Goal: Contribute content

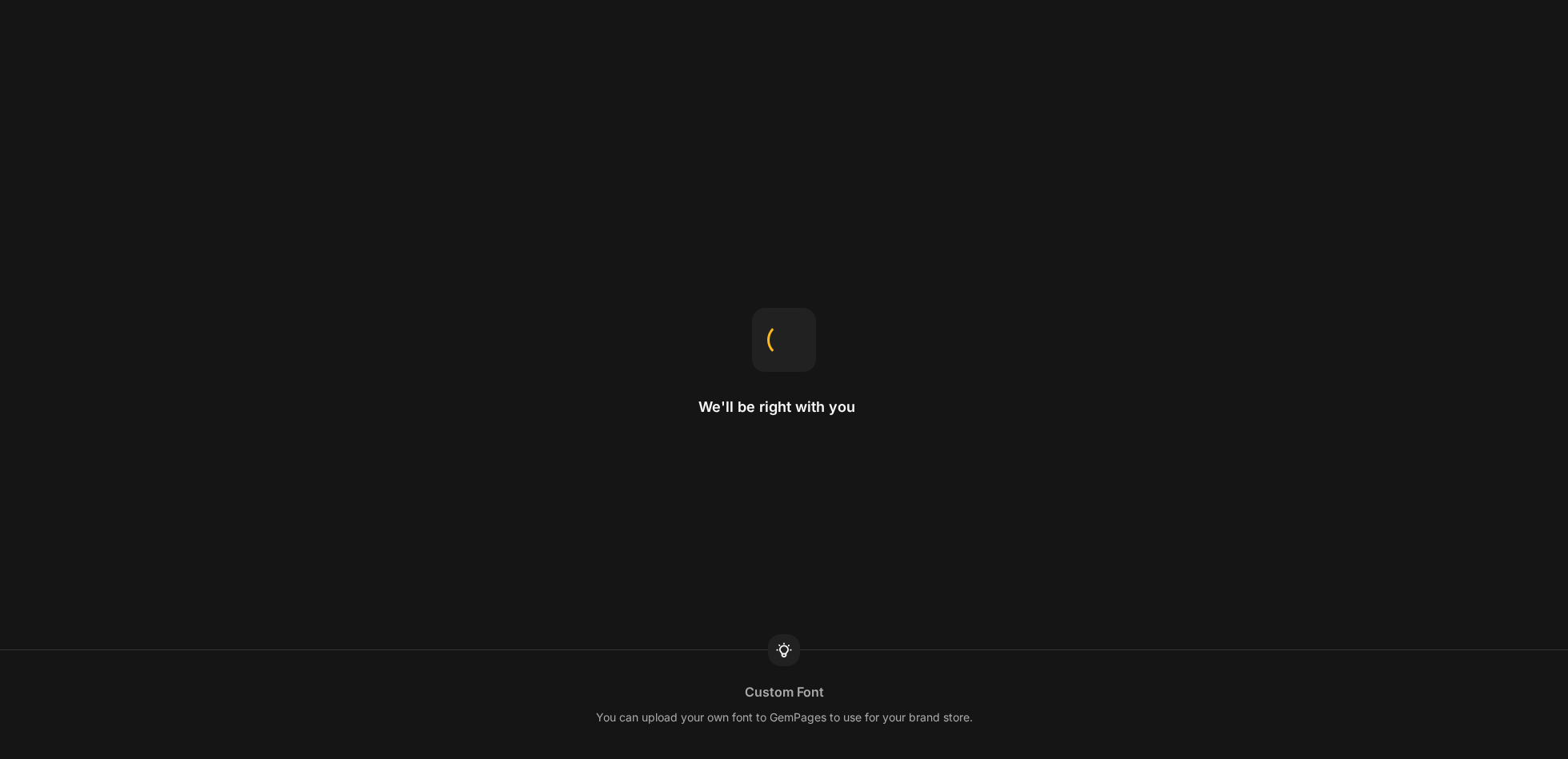
click at [899, 6] on div "We'll be right with you Custom Font You can upload your own font to GemPages to…" at bounding box center [784, 379] width 1568 height 759
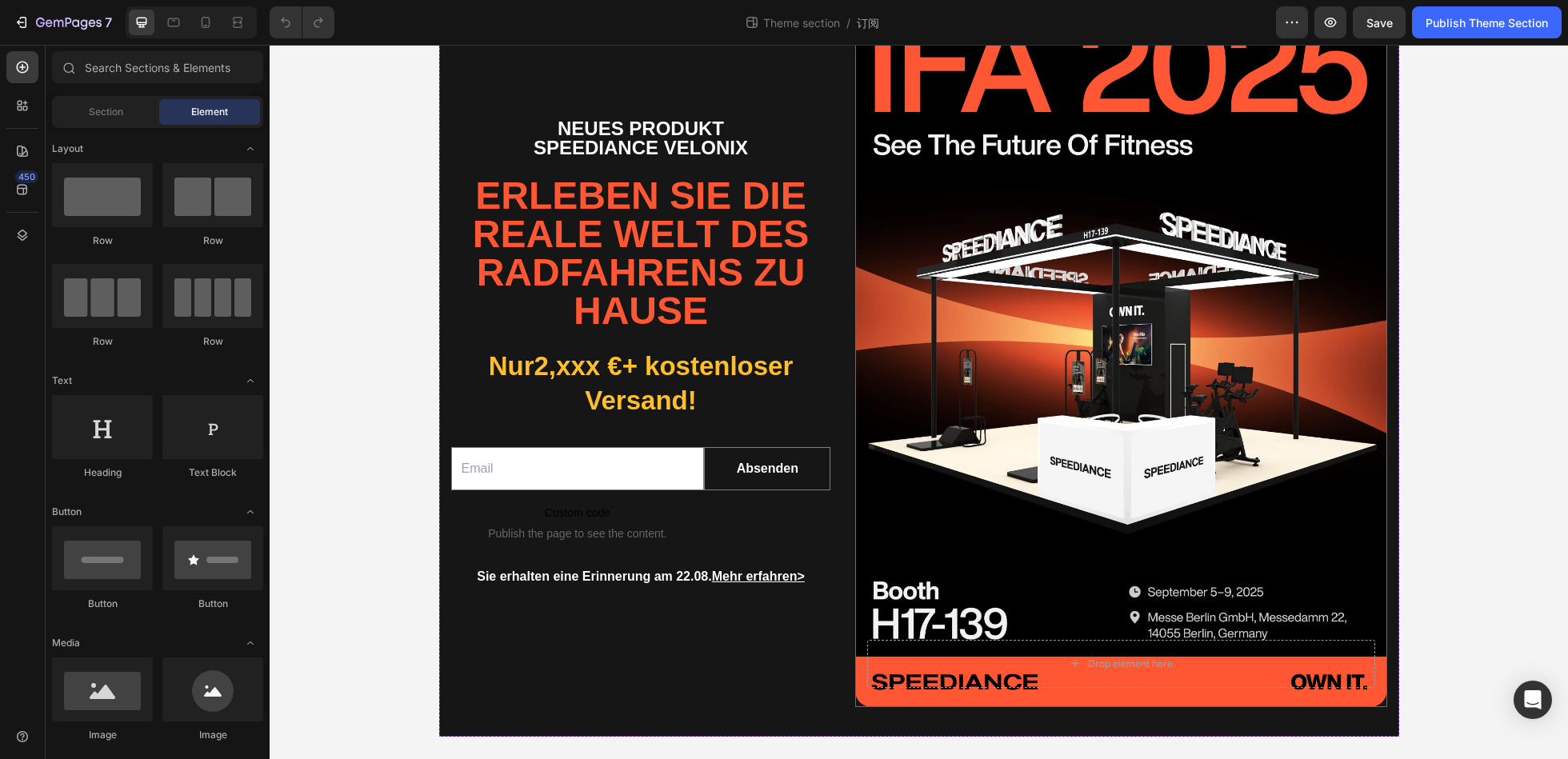
scroll to position [136, 0]
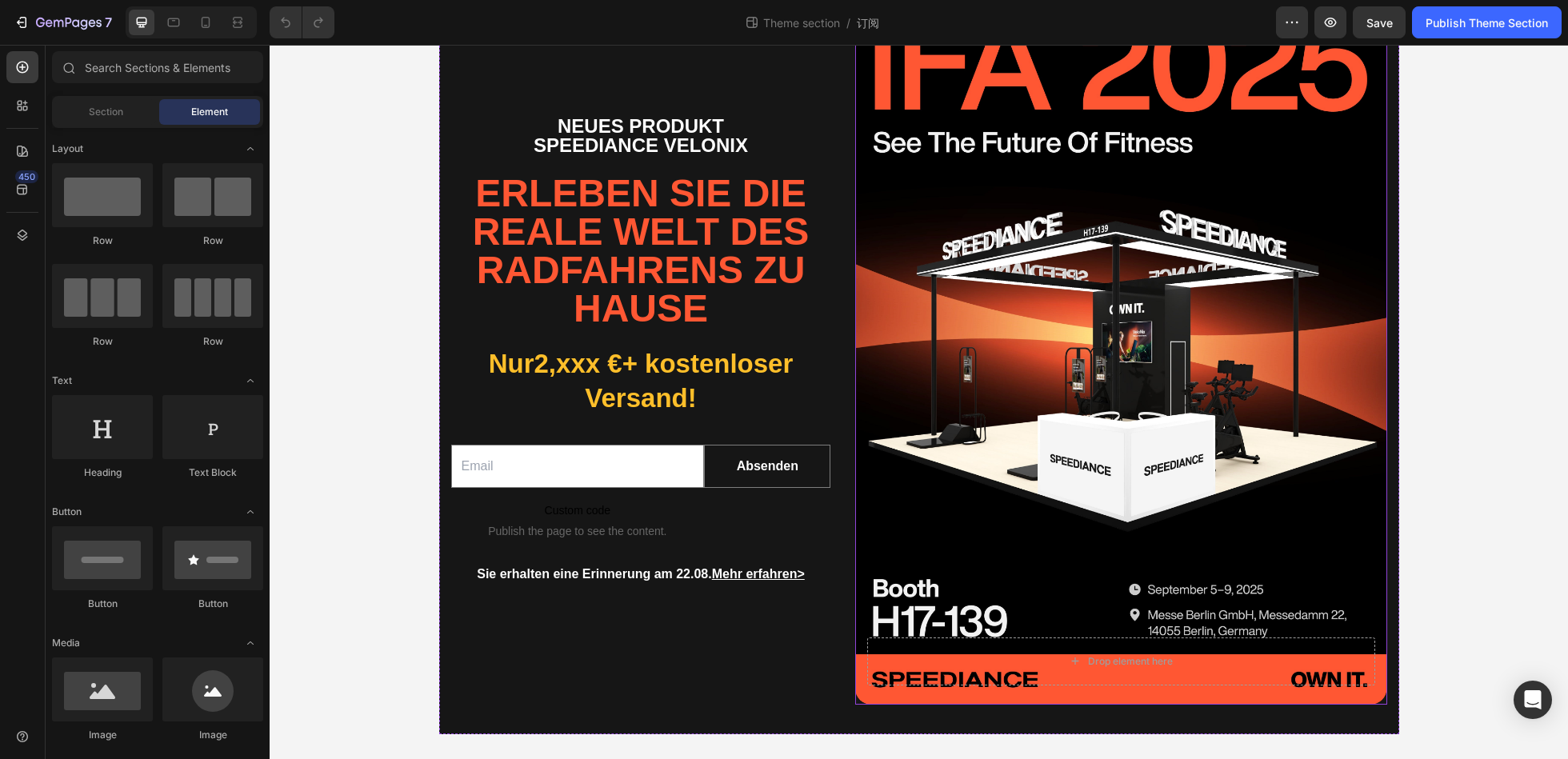
click at [1320, 307] on div "Background Image" at bounding box center [1121, 350] width 532 height 710
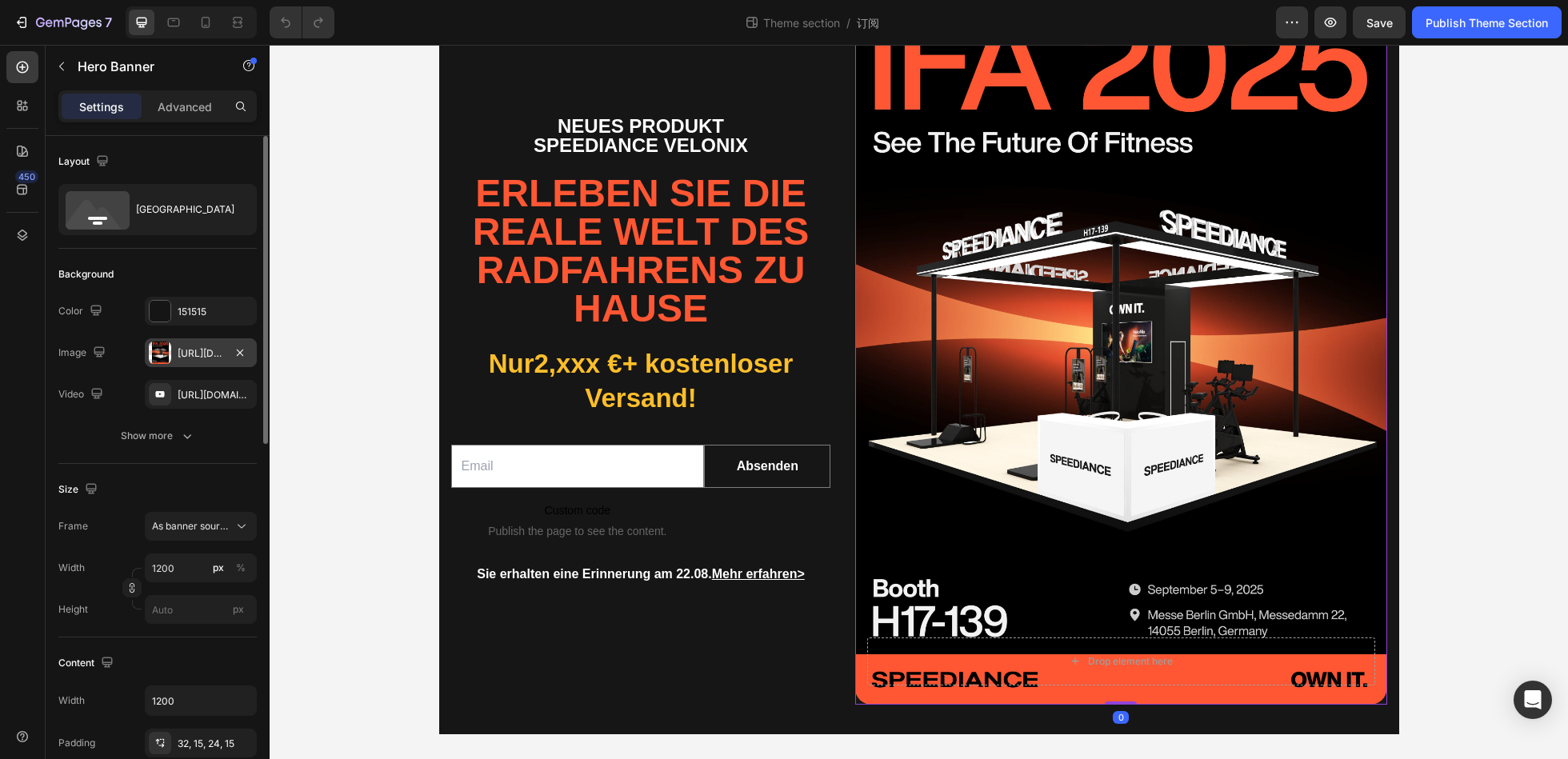
click at [211, 352] on div "[URL][DOMAIN_NAME]" at bounding box center [200, 352] width 46 height 14
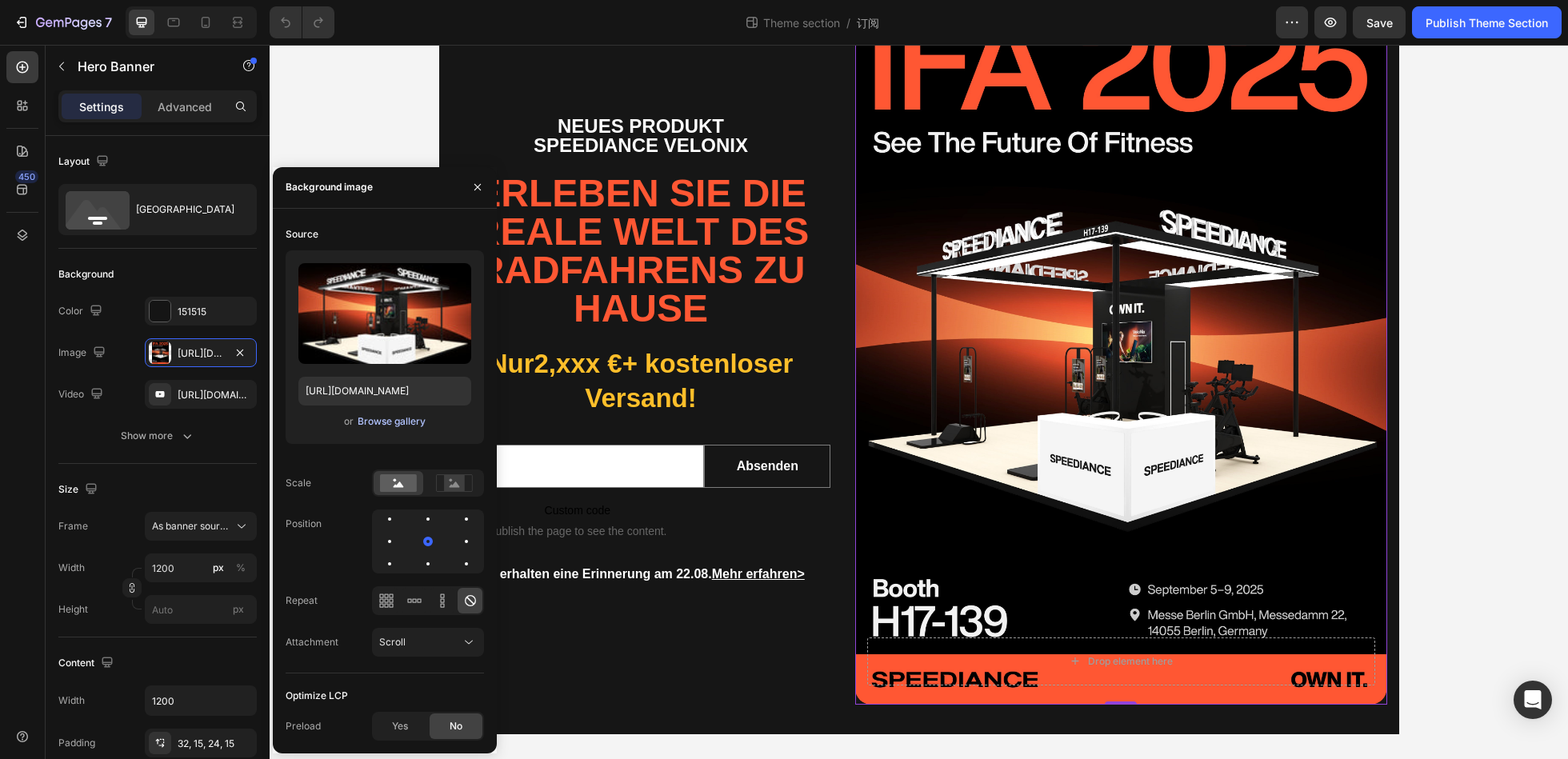
click at [396, 426] on div "Browse gallery" at bounding box center [392, 421] width 68 height 14
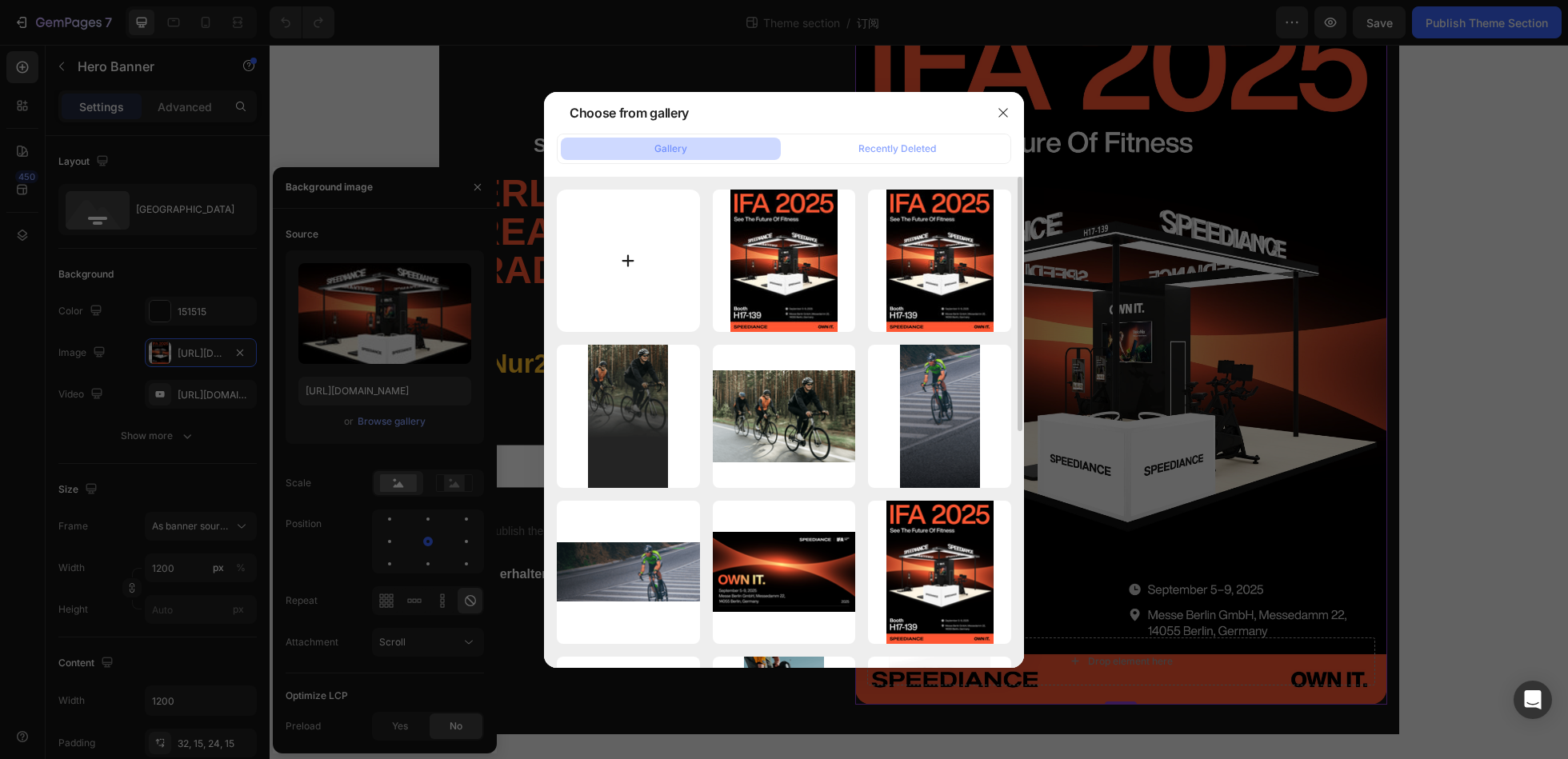
click at [611, 256] on input "file" at bounding box center [628, 261] width 143 height 143
type input "C:\fakepath\IFA正式banner.jpeg"
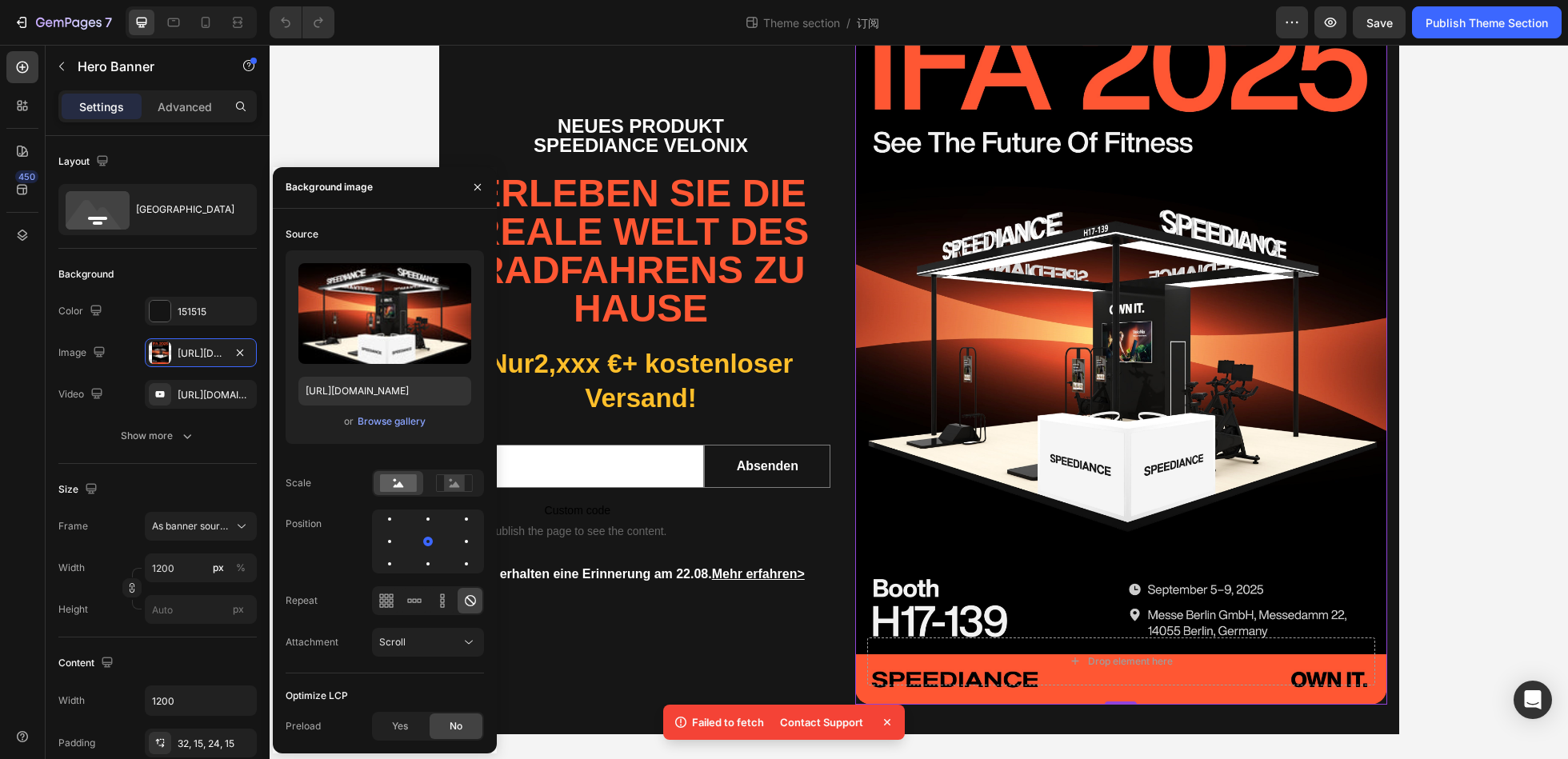
click at [717, 717] on p "Failed to fetch" at bounding box center [728, 722] width 72 height 16
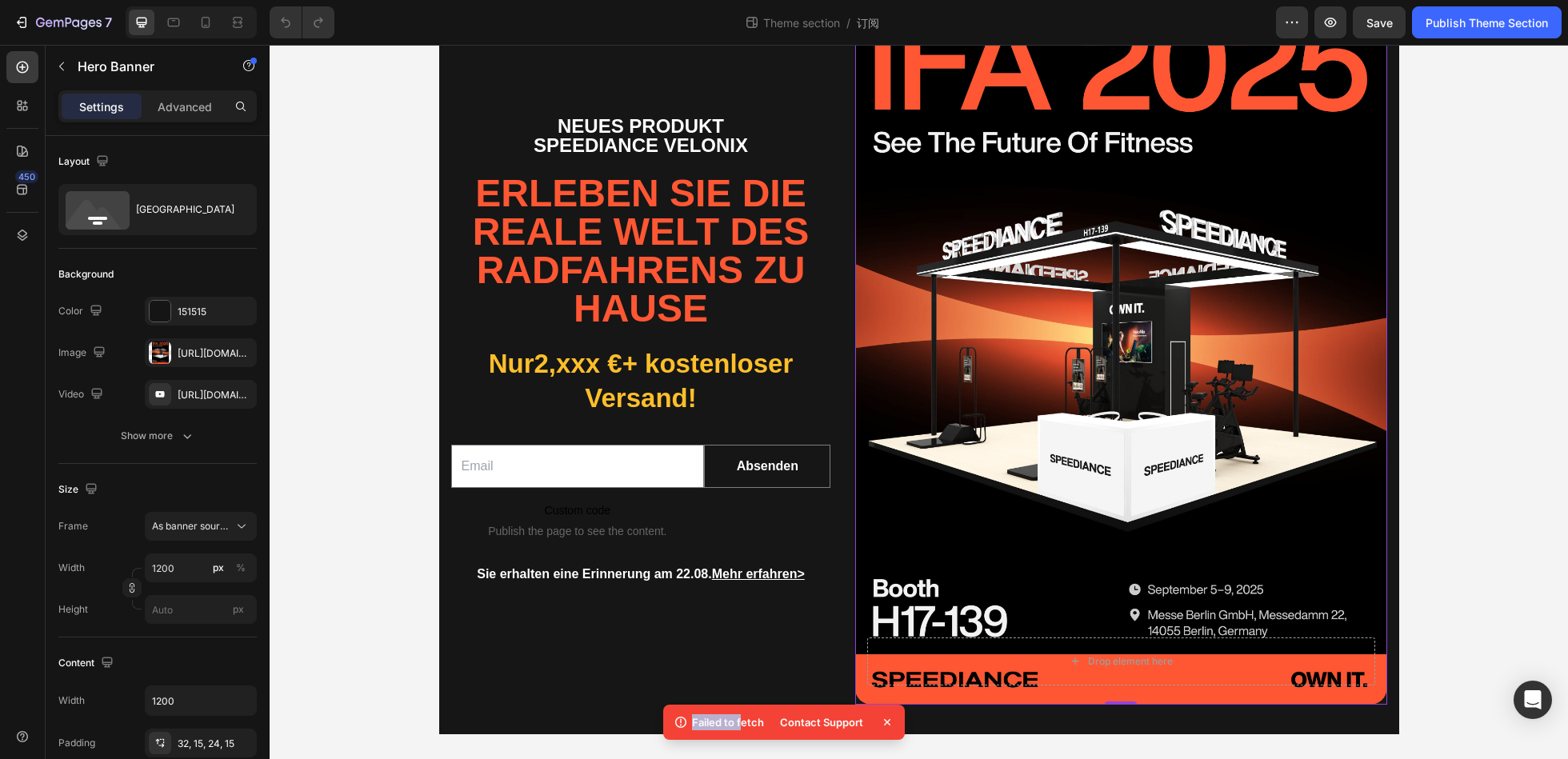
drag, startPoint x: 681, startPoint y: 720, endPoint x: 742, endPoint y: 721, distance: 61.0
click at [742, 721] on div "Failed to fetch" at bounding box center [719, 722] width 91 height 16
click at [1436, 183] on div "Neues Produkt Speediance velonix Text Block Erleben Sie die reale Welt des Radf…" at bounding box center [919, 350] width 1299 height 768
click at [1178, 147] on div "Background Image" at bounding box center [1121, 350] width 532 height 710
click at [173, 355] on div "[URL][DOMAIN_NAME]" at bounding box center [201, 352] width 112 height 28
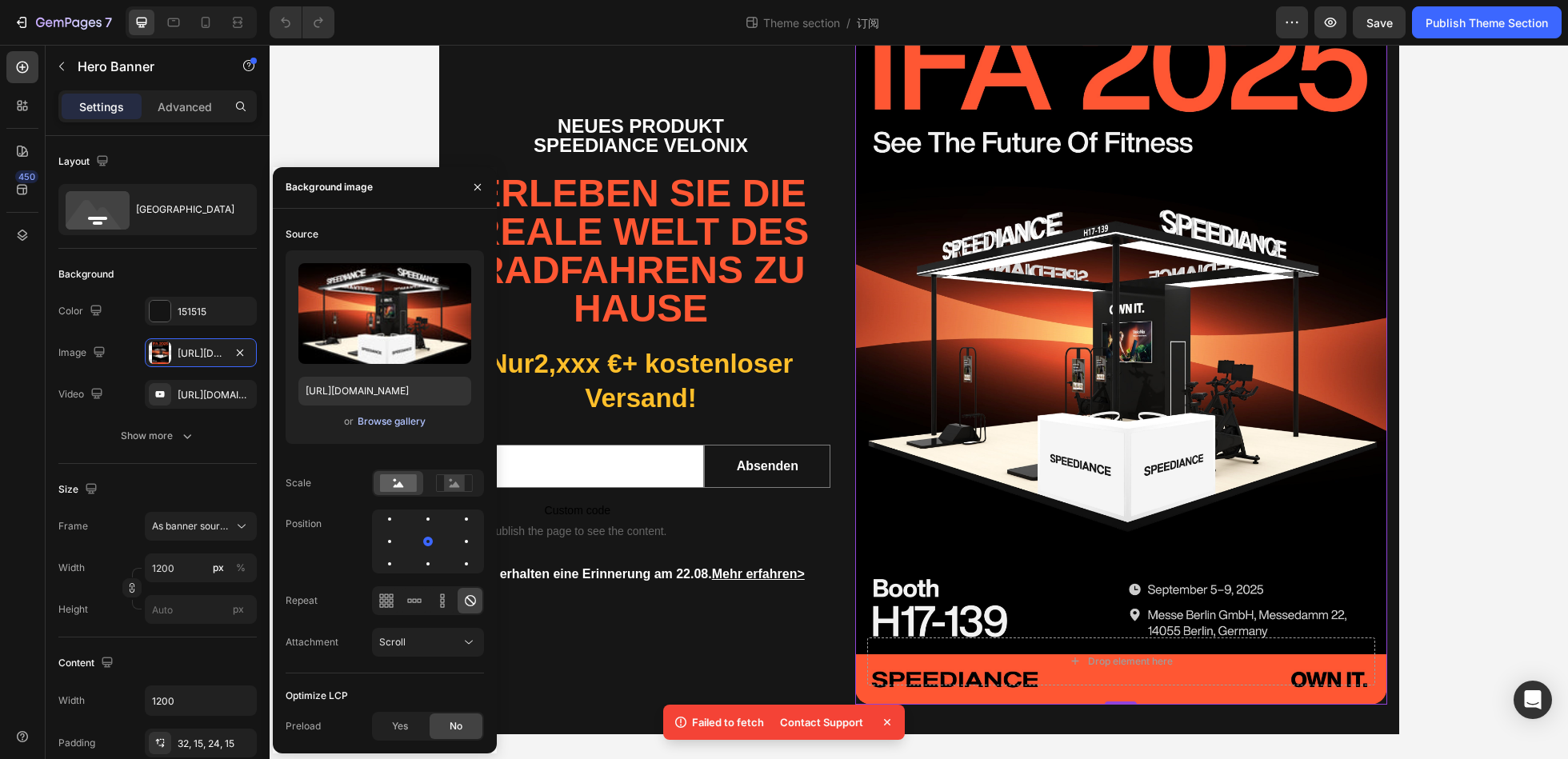
click at [384, 423] on div "Browse gallery" at bounding box center [392, 421] width 68 height 14
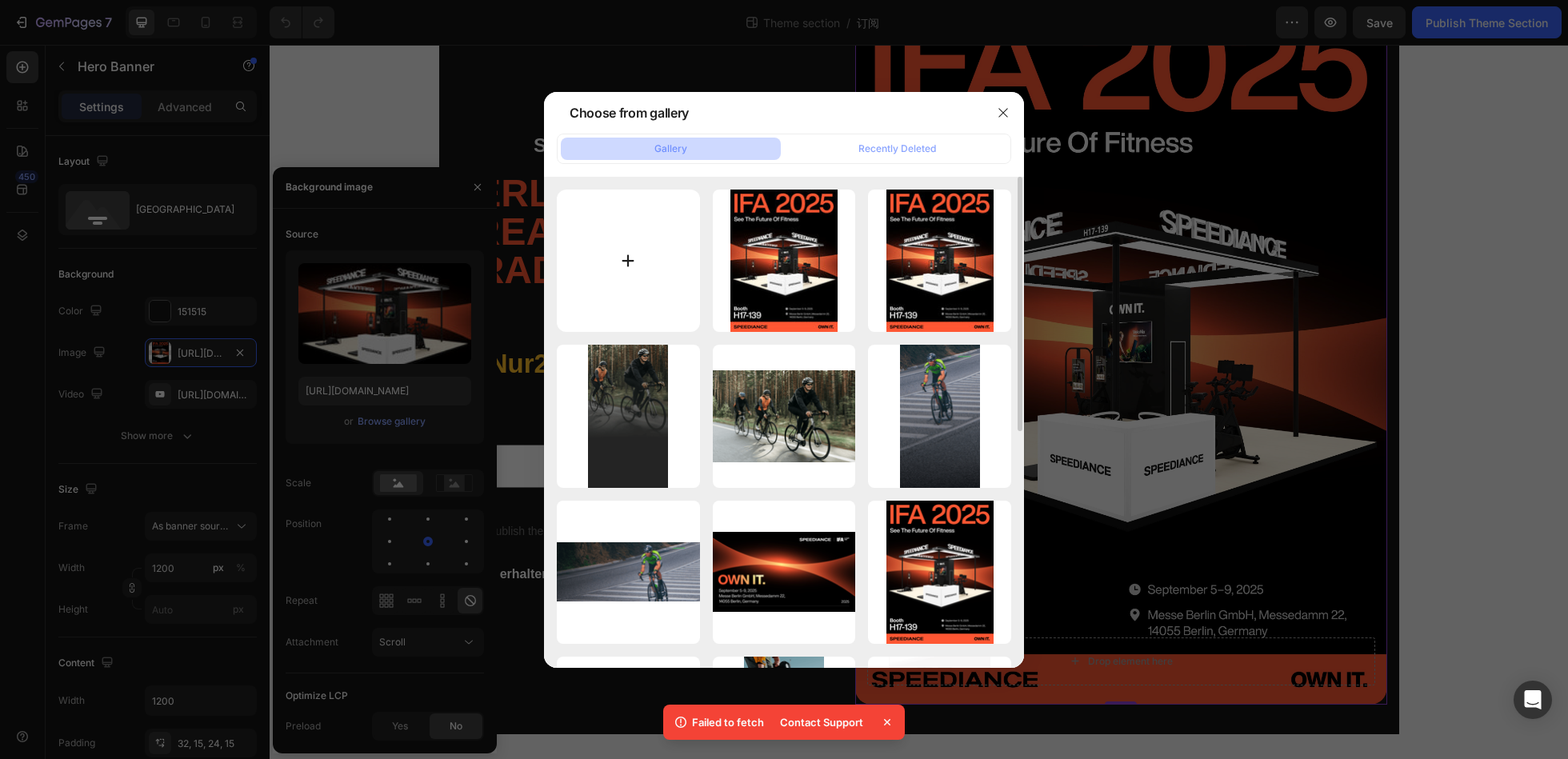
click at [662, 268] on input "file" at bounding box center [628, 261] width 143 height 143
type input "C:\fakepath\IFA正式banner.jpeg"
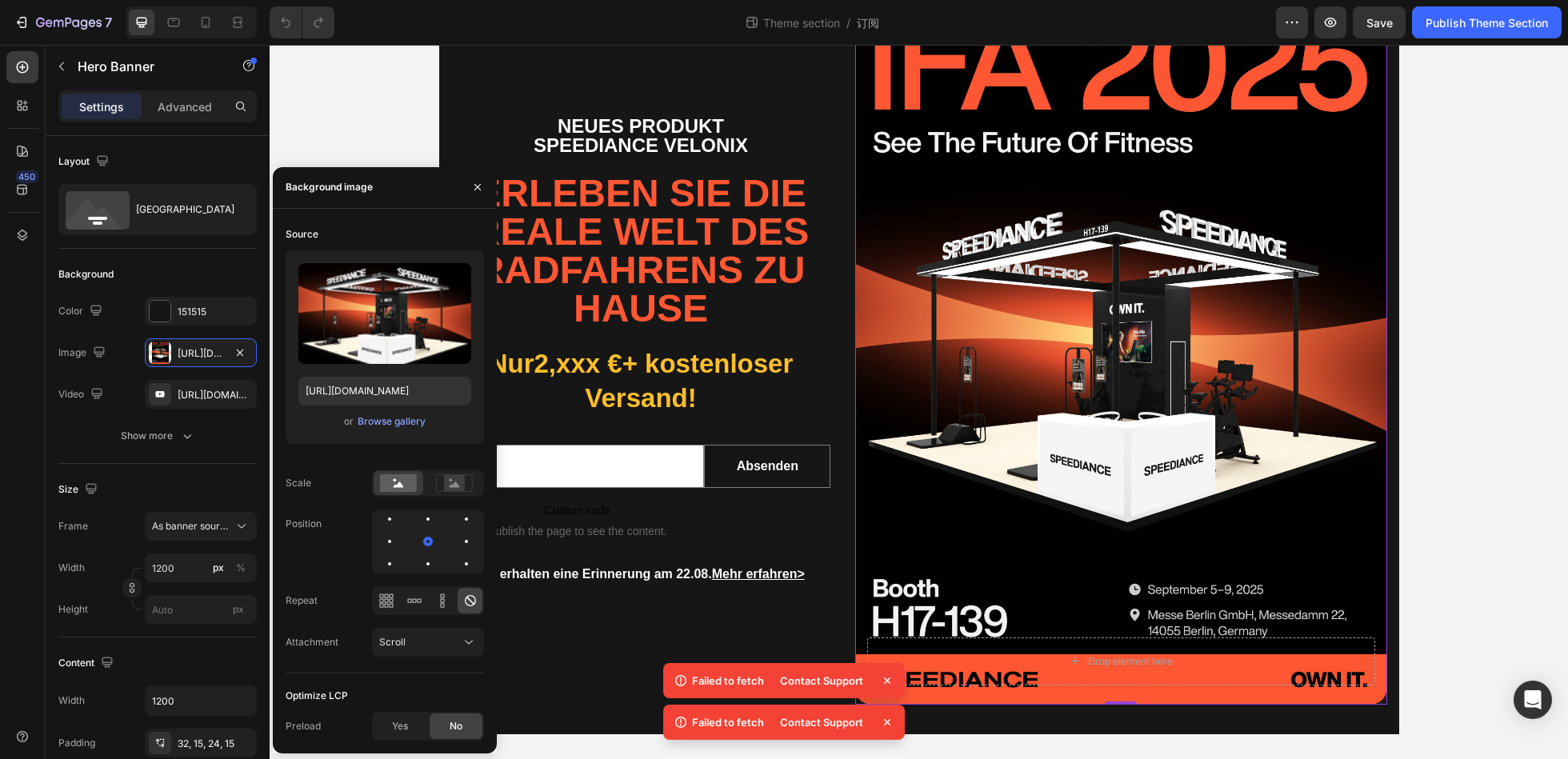
click at [824, 687] on div "Contact Support" at bounding box center [822, 680] width 102 height 23
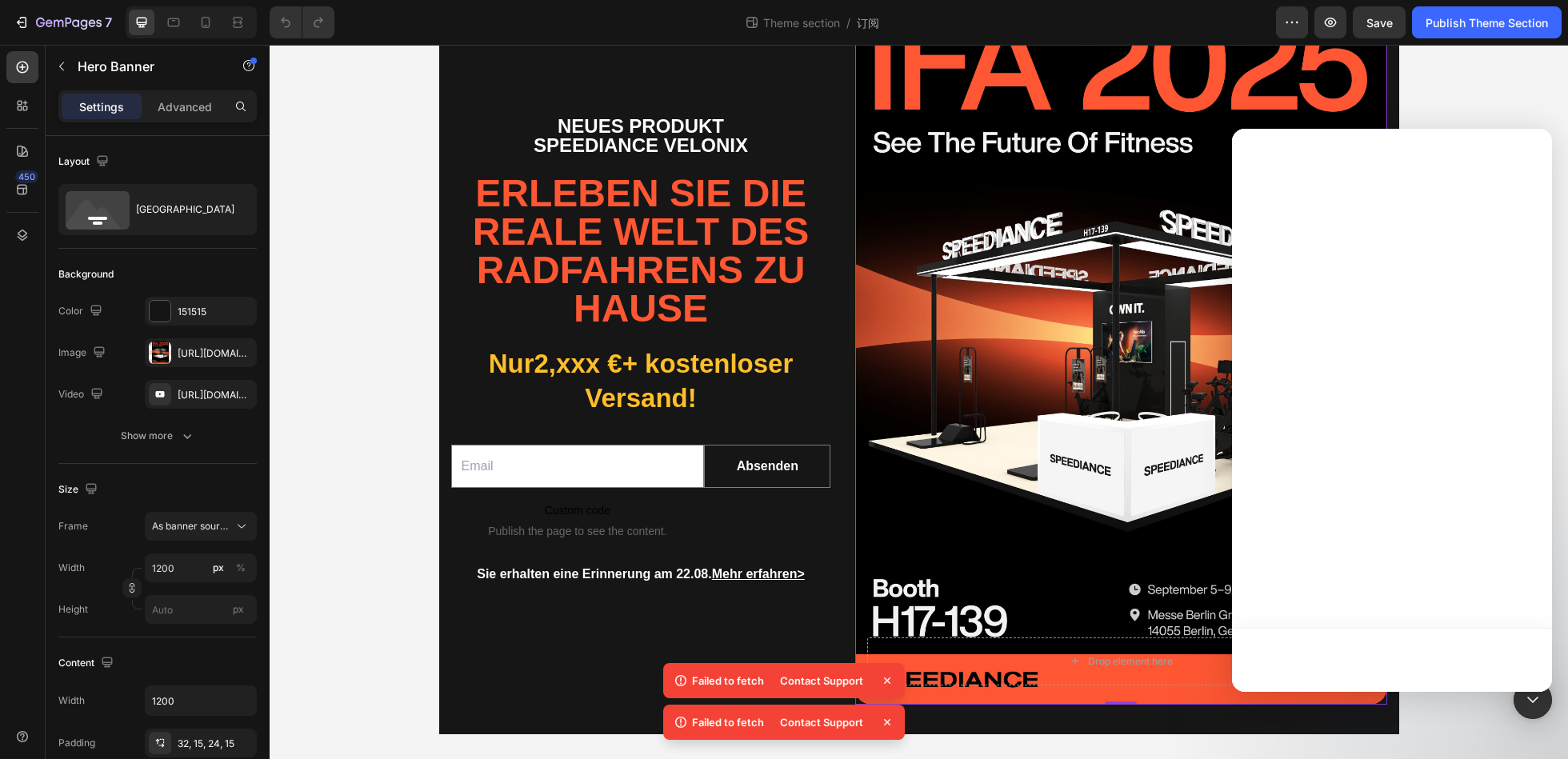
scroll to position [0, 0]
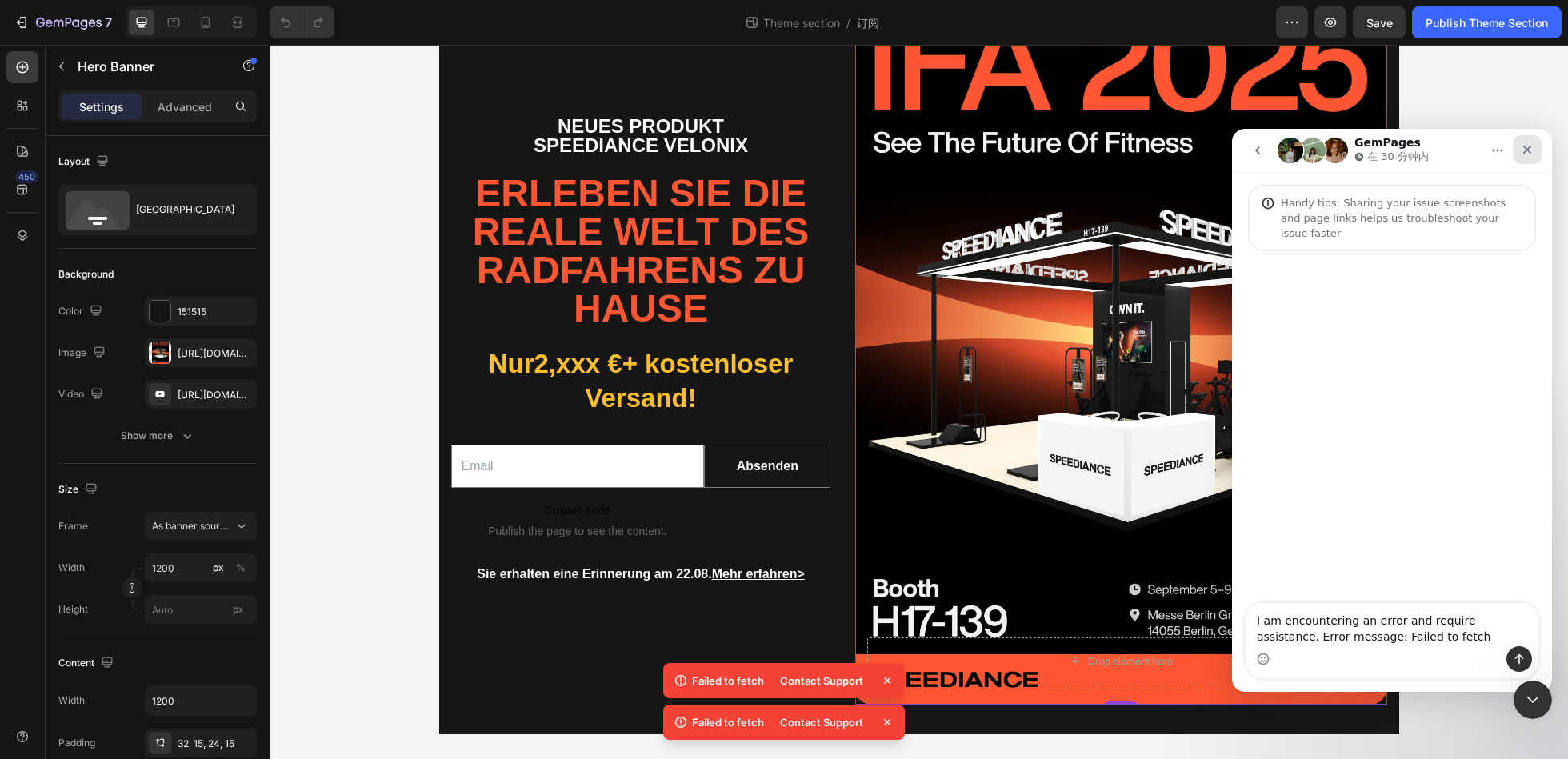
click at [1531, 157] on div "关闭" at bounding box center [1527, 150] width 28 height 28
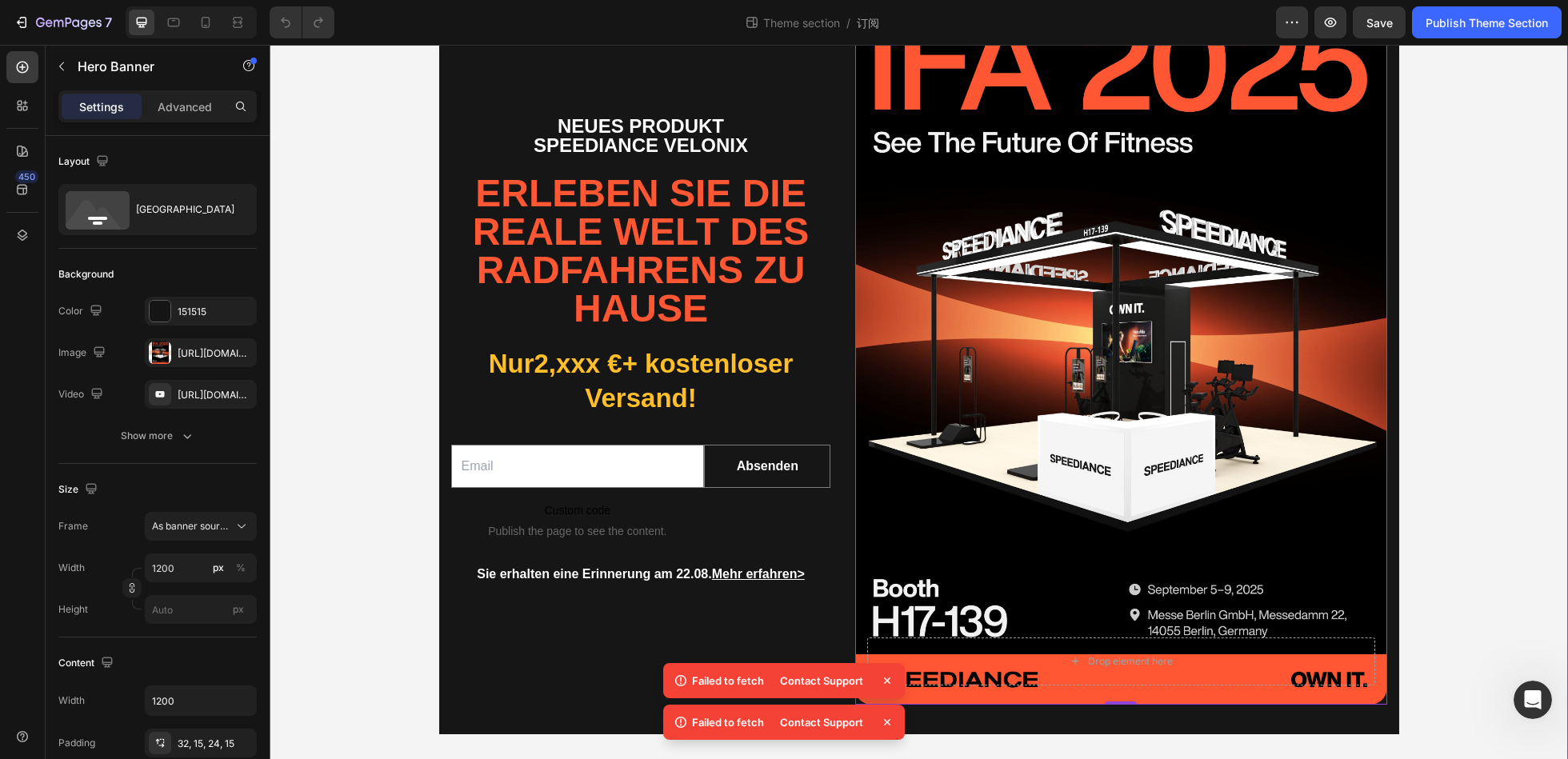
click at [1436, 139] on div "Neues Produkt Speediance velonix Text Block Erleben Sie die reale Welt des Radf…" at bounding box center [919, 350] width 1299 height 768
